Goal: Task Accomplishment & Management: Use online tool/utility

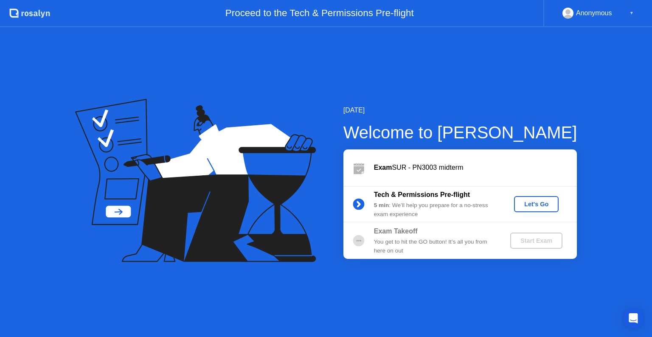
click at [525, 208] on div "Let's Go" at bounding box center [536, 204] width 38 height 7
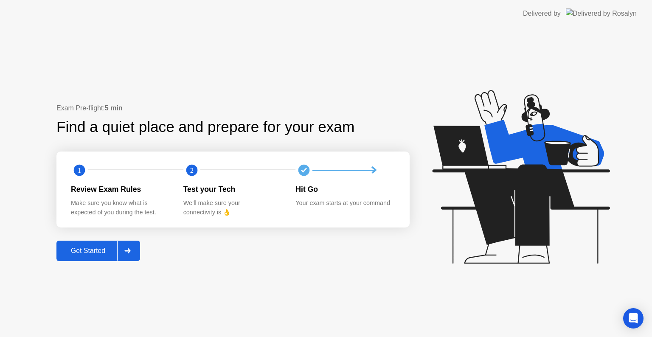
click at [87, 245] on button "Get Started" at bounding box center [98, 251] width 84 height 20
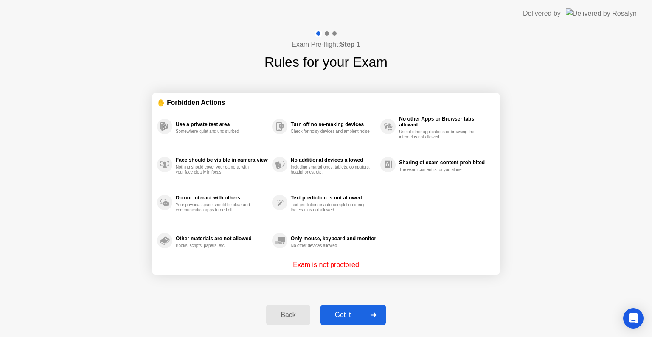
click at [340, 316] on div "Got it" at bounding box center [343, 315] width 40 height 8
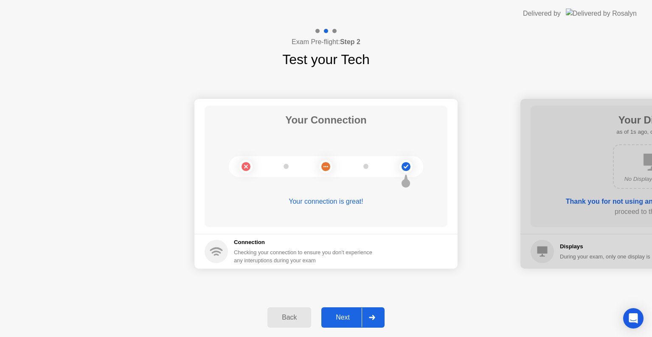
click at [346, 317] on div "Next" at bounding box center [343, 318] width 38 height 8
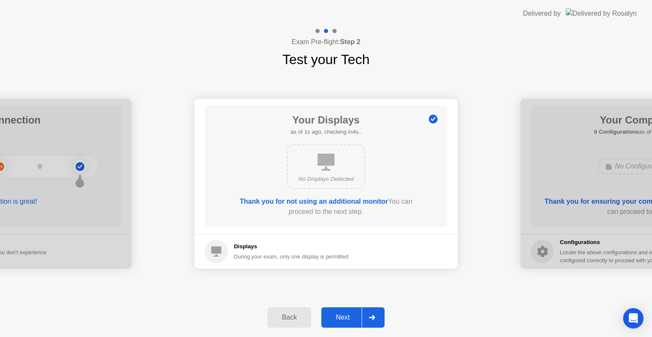
click at [346, 317] on div "Next" at bounding box center [343, 318] width 38 height 8
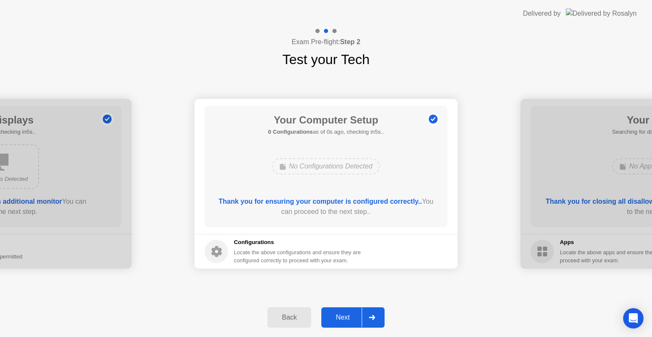
click at [346, 317] on div "Next" at bounding box center [343, 318] width 38 height 8
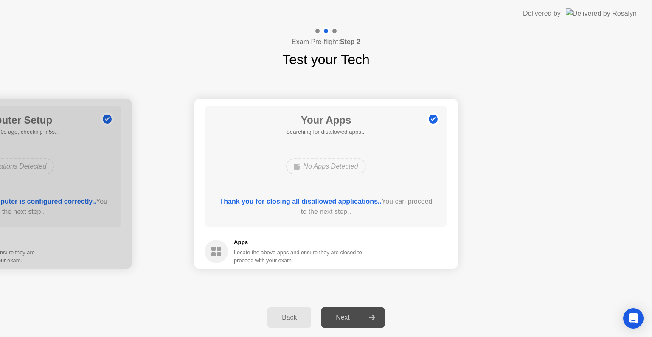
click at [346, 317] on div "Next" at bounding box center [343, 318] width 38 height 8
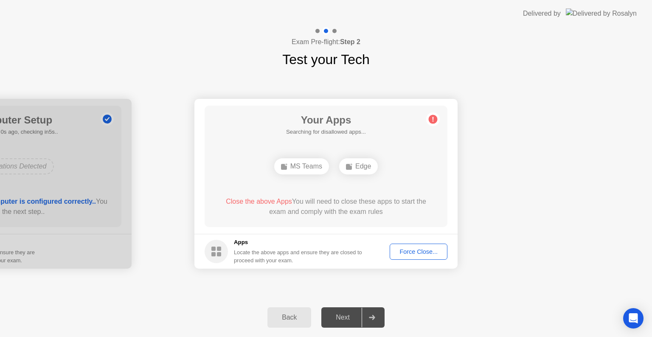
click at [413, 255] on div "Force Close..." at bounding box center [419, 251] width 52 height 7
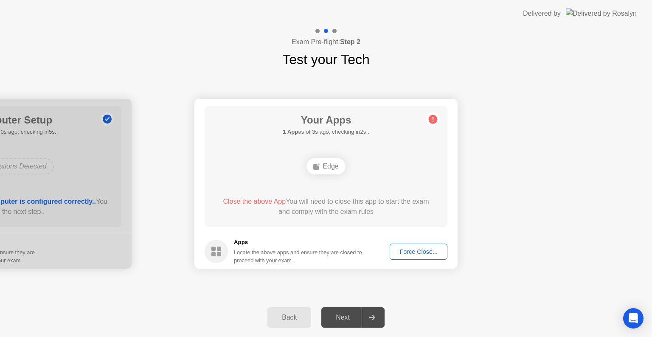
click at [428, 250] on div "Force Close..." at bounding box center [419, 251] width 52 height 7
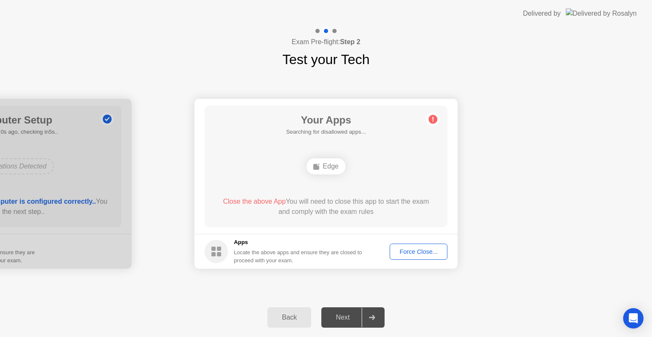
click at [419, 250] on div "Force Close..." at bounding box center [419, 251] width 52 height 7
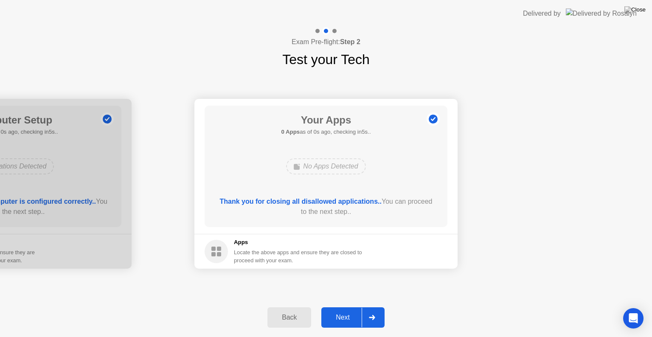
drag, startPoint x: 372, startPoint y: 219, endPoint x: 372, endPoint y: 229, distance: 9.8
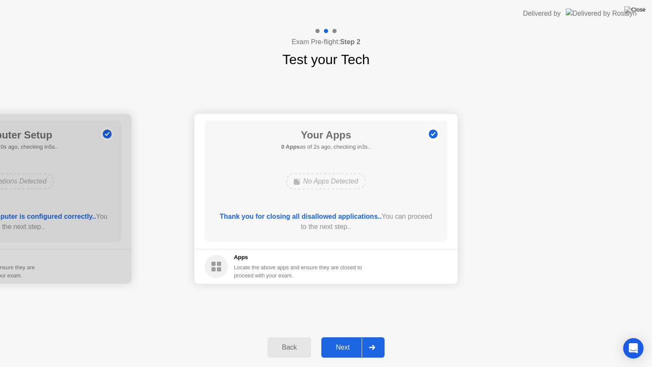
click at [344, 337] on div "Next" at bounding box center [343, 347] width 38 height 8
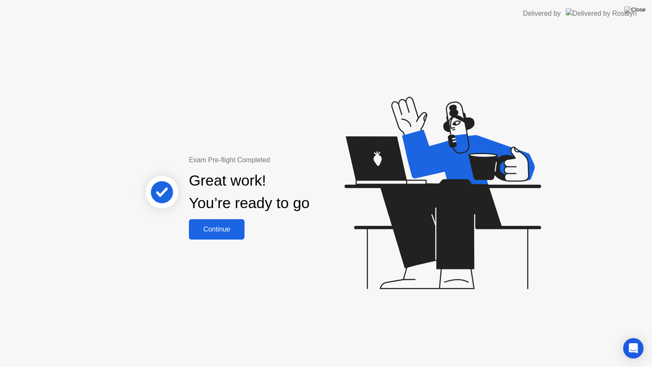
click at [219, 225] on div "Continue" at bounding box center [216, 229] width 51 height 8
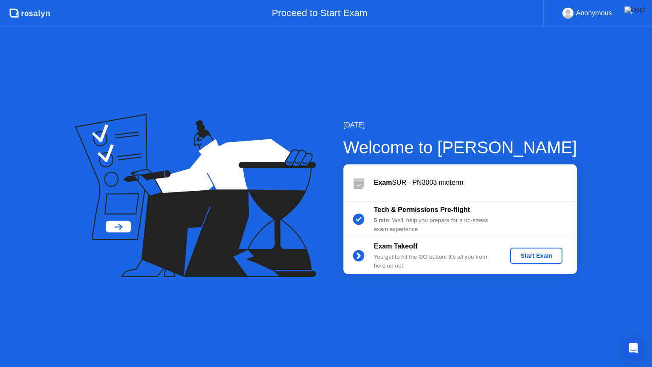
click at [534, 255] on div "Start Exam" at bounding box center [536, 255] width 45 height 7
